Goal: Subscribe to service/newsletter

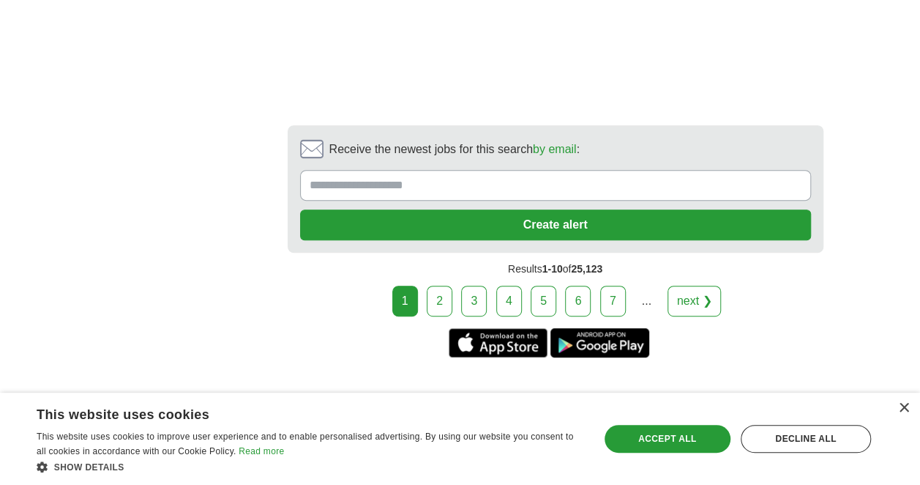
scroll to position [2980, 0]
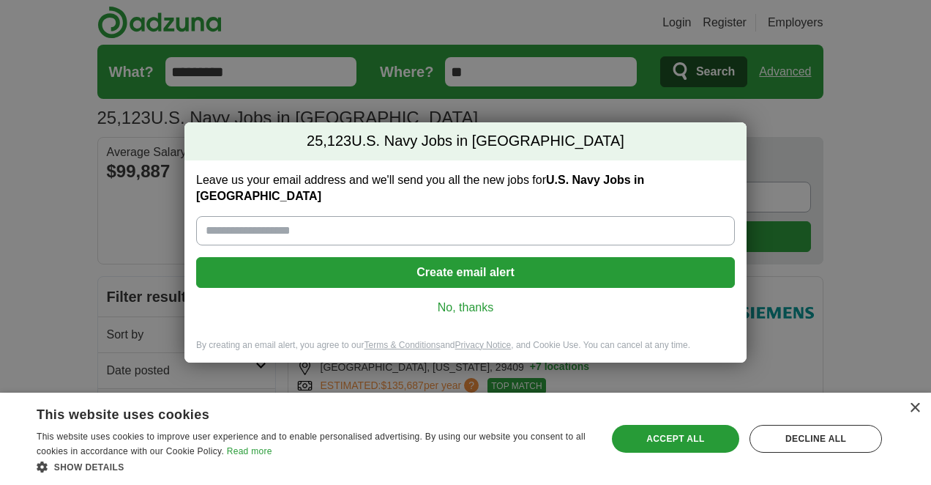
click at [543, 218] on input "Leave us your email address and we'll send you all the new jobs for [DEMOGRAPHI…" at bounding box center [465, 230] width 539 height 29
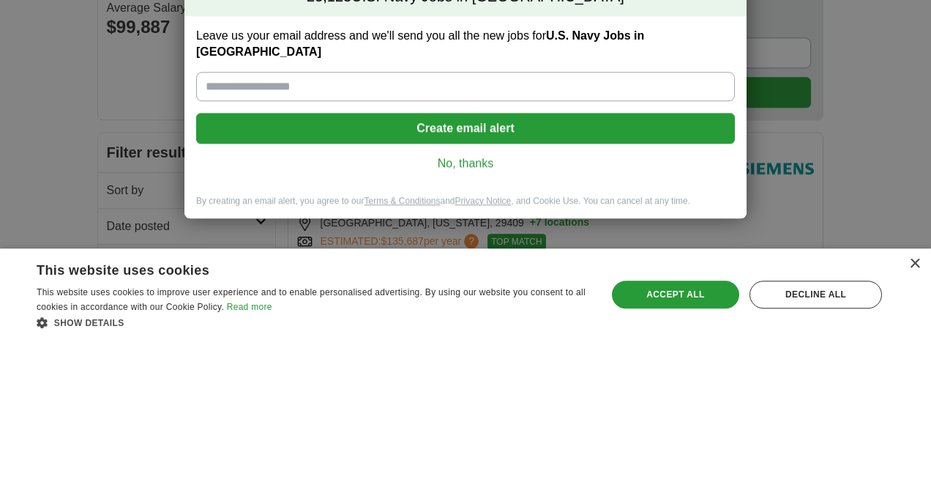
click at [493, 224] on input "Leave us your email address and we'll send you all the new jobs for [DEMOGRAPHI…" at bounding box center [465, 230] width 539 height 29
type input "**********"
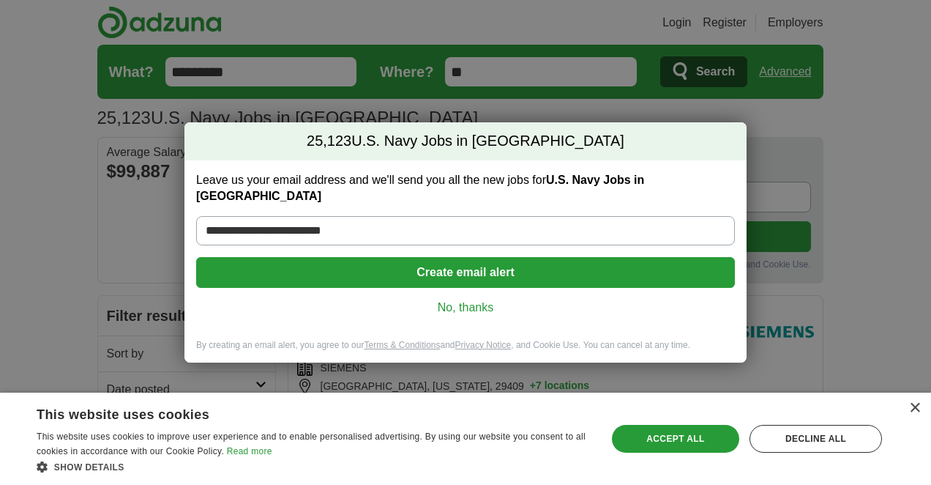
click at [525, 265] on button "Create email alert" at bounding box center [465, 272] width 539 height 31
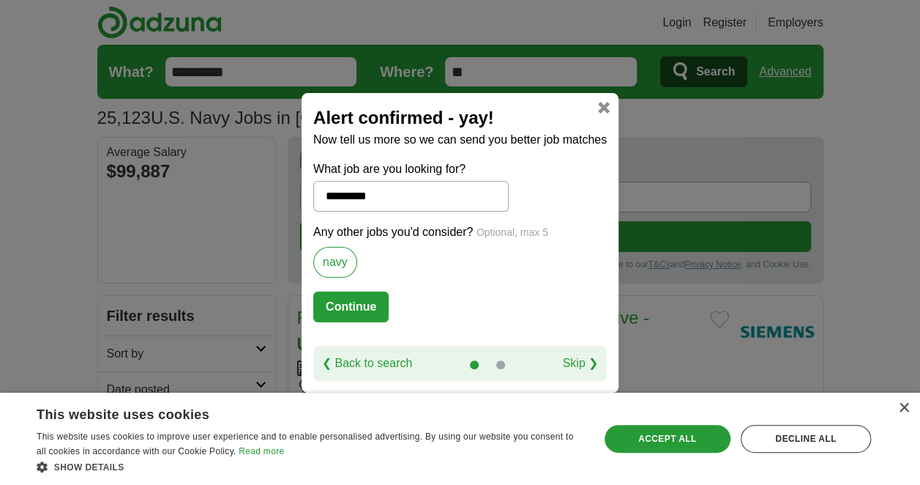
click at [363, 310] on button "Continue" at bounding box center [350, 306] width 75 height 31
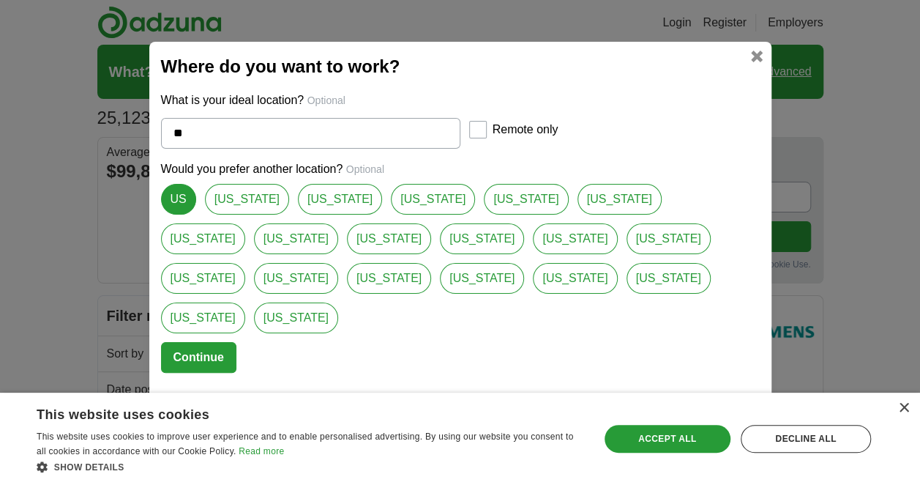
click at [754, 62] on link at bounding box center [757, 57] width 12 height 12
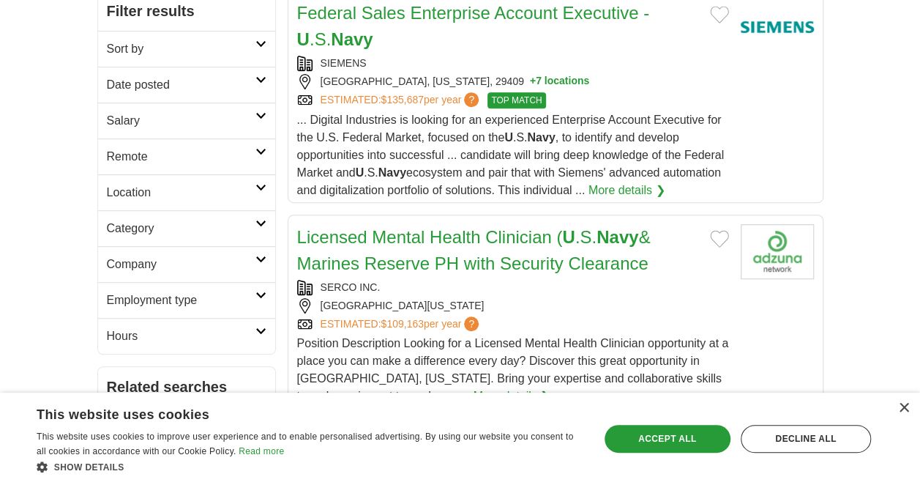
scroll to position [306, 0]
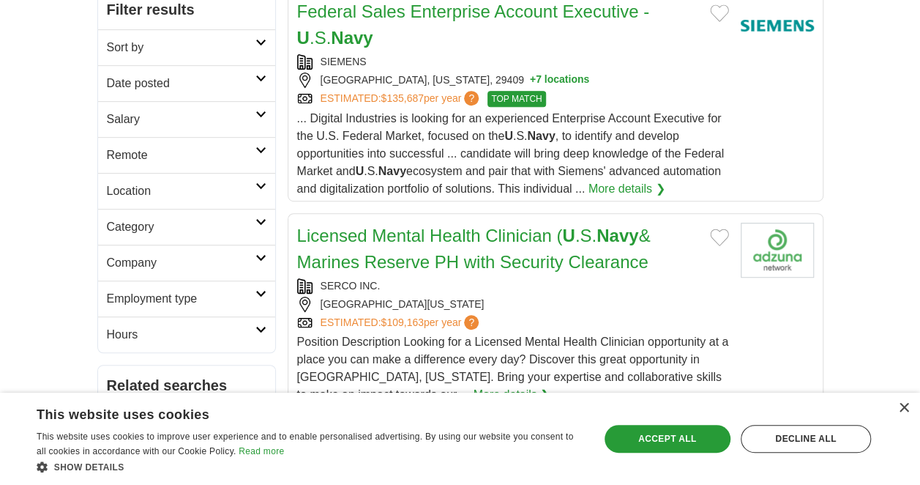
click at [605, 128] on span "... Digital Industries is looking for an experienced Enterprise Account Executi…" at bounding box center [510, 153] width 427 height 83
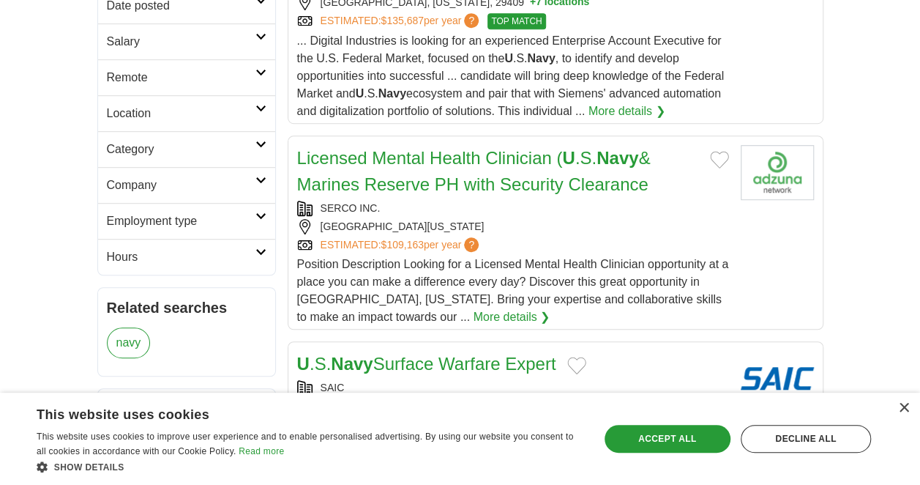
scroll to position [384, 0]
